Goal: Information Seeking & Learning: Learn about a topic

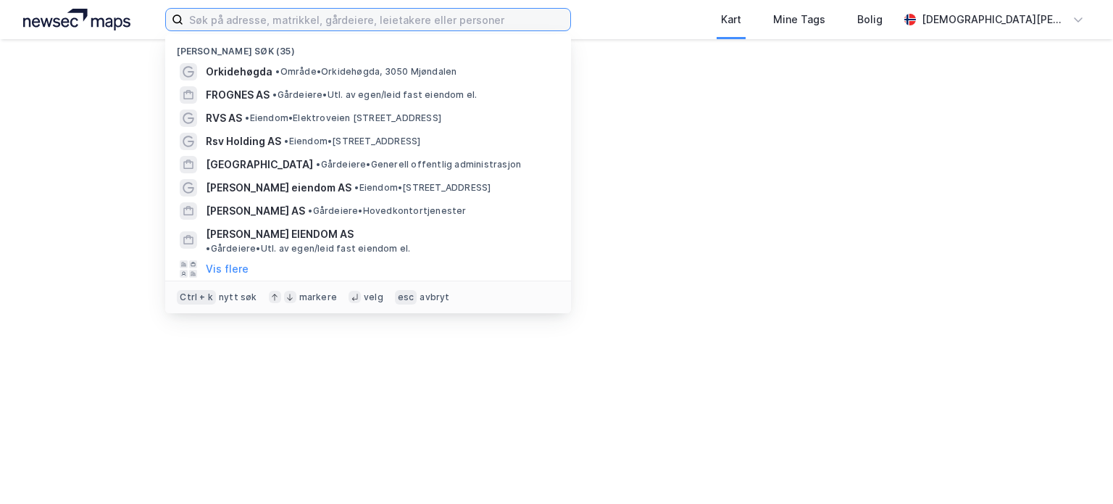
click at [335, 16] on input at bounding box center [376, 20] width 387 height 22
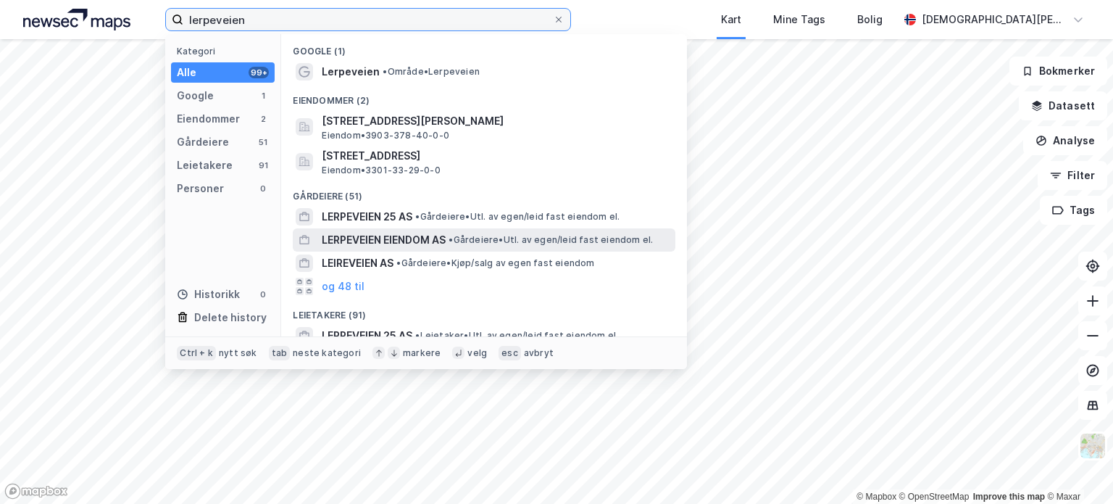
type input "lerpeveien"
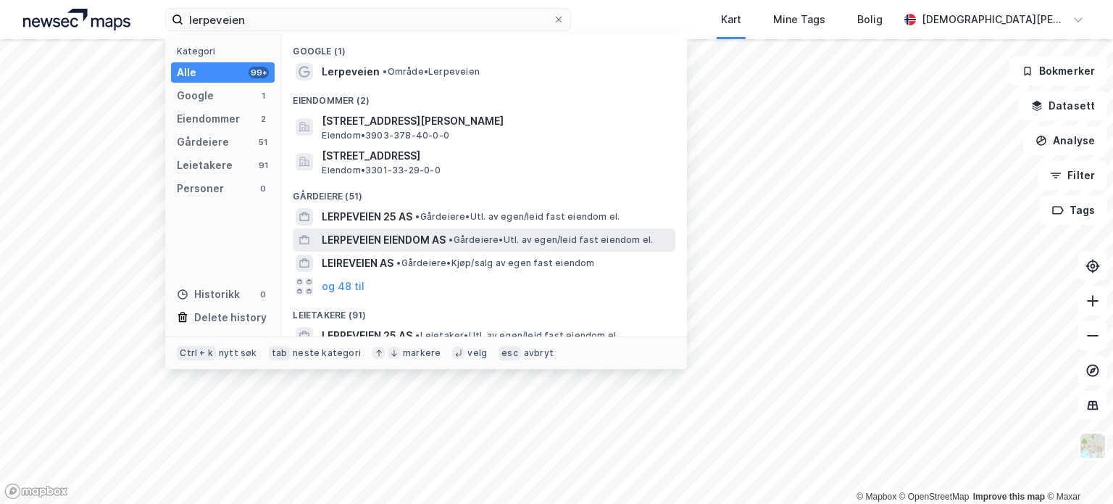
click at [353, 243] on span "LERPEVEIEN EIENDOM AS" at bounding box center [384, 239] width 124 height 17
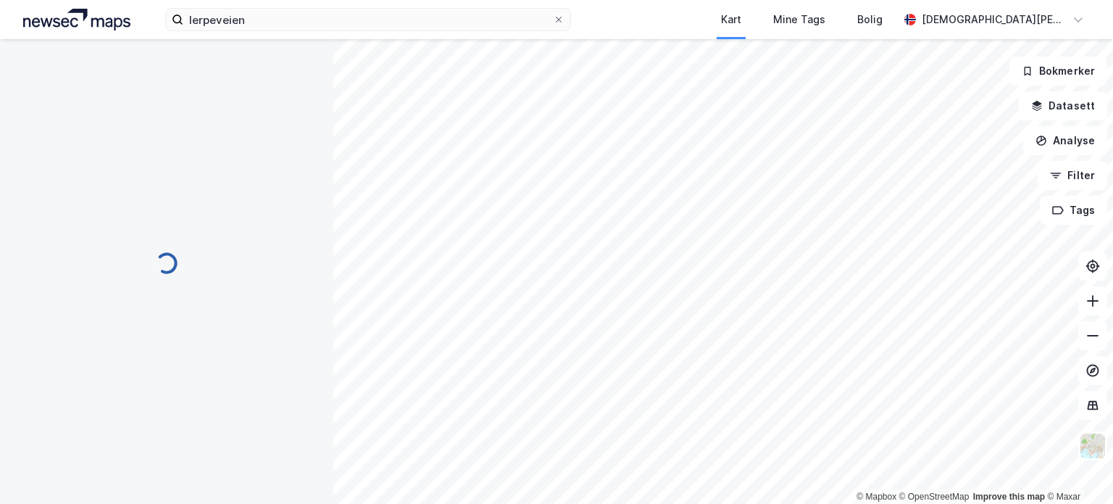
scroll to position [13, 0]
